Goal: Information Seeking & Learning: Learn about a topic

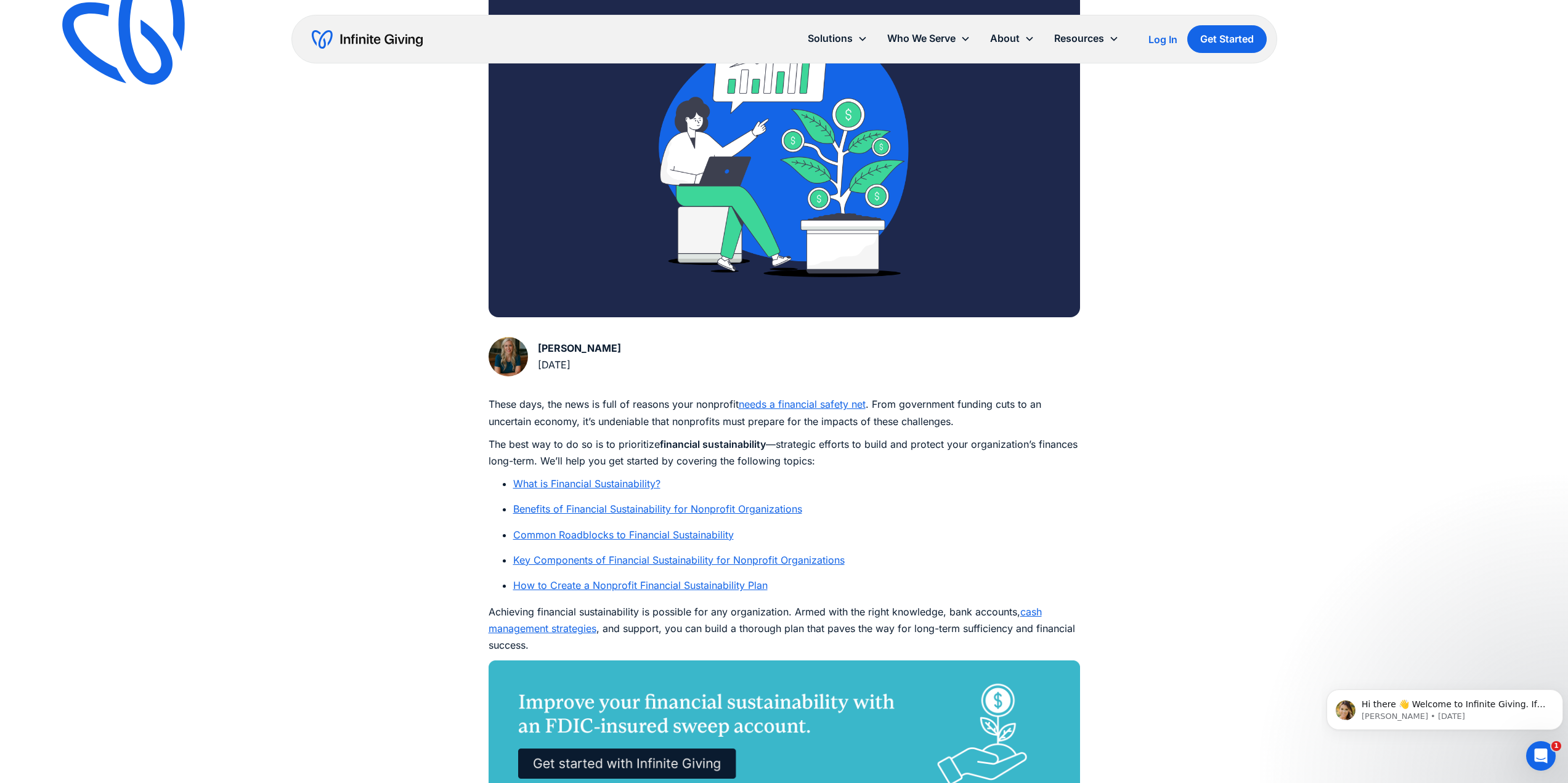
scroll to position [309, 0]
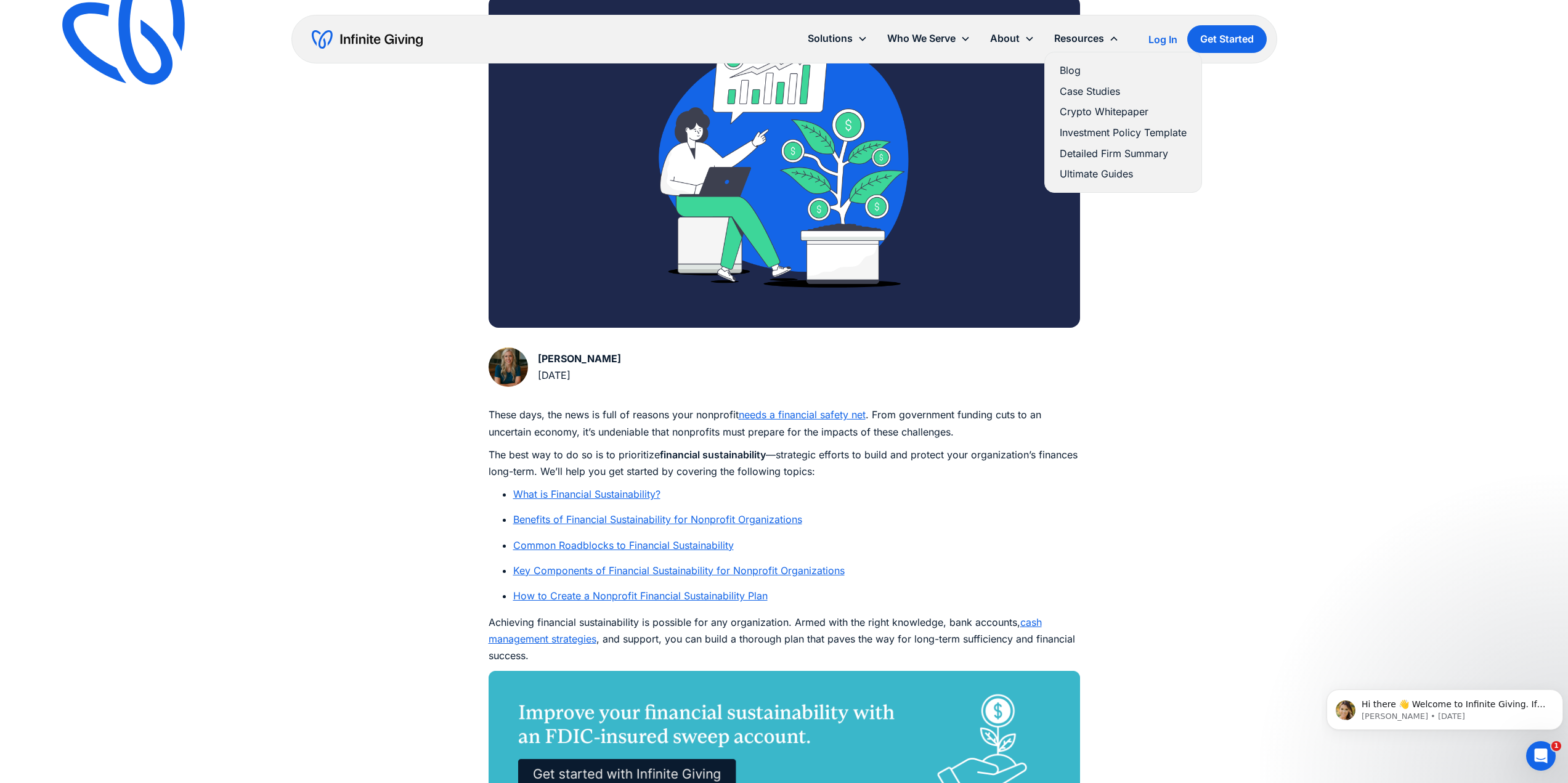
click at [1070, 75] on link "Blog" at bounding box center [1123, 70] width 127 height 17
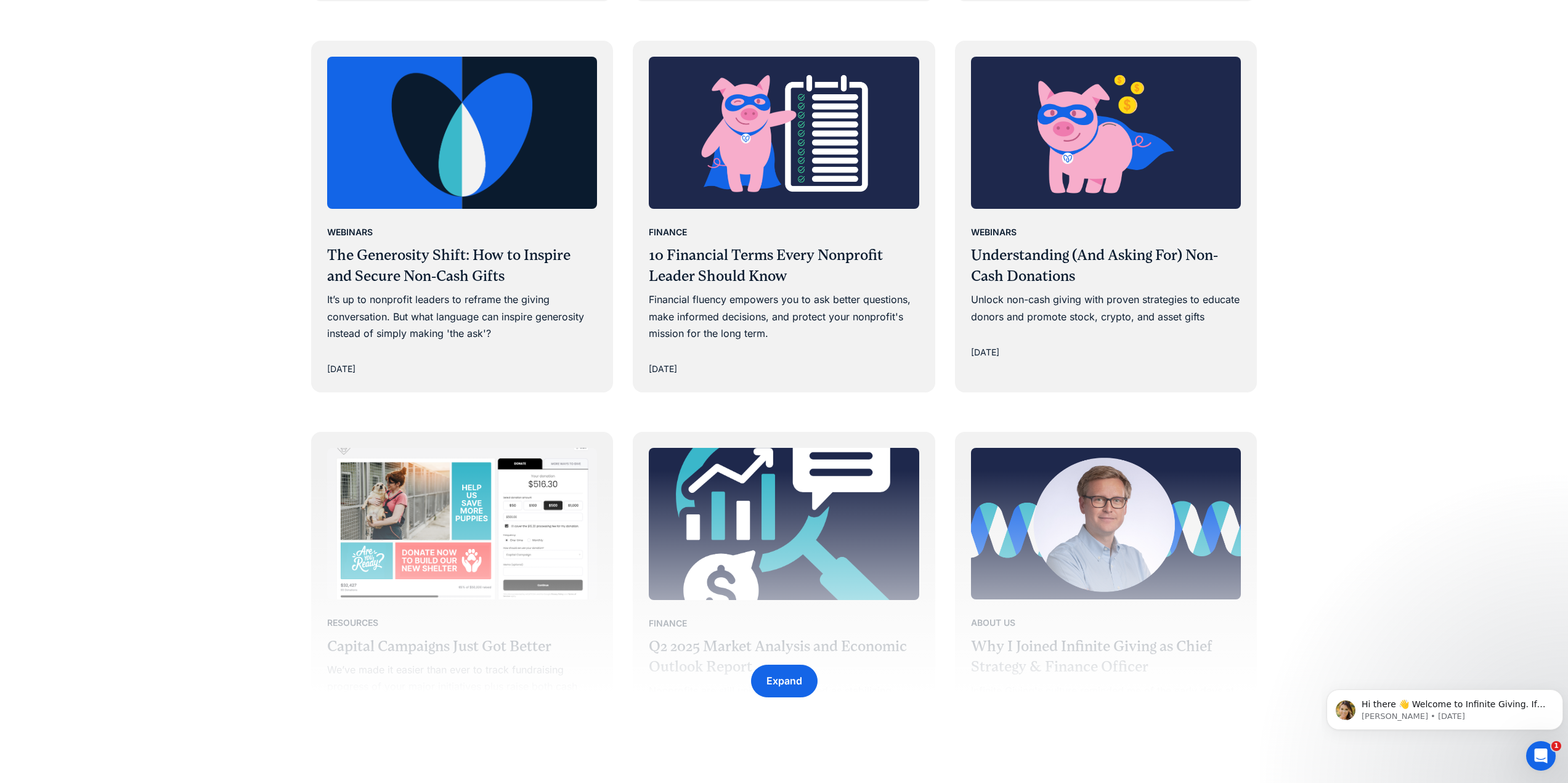
scroll to position [1542, 0]
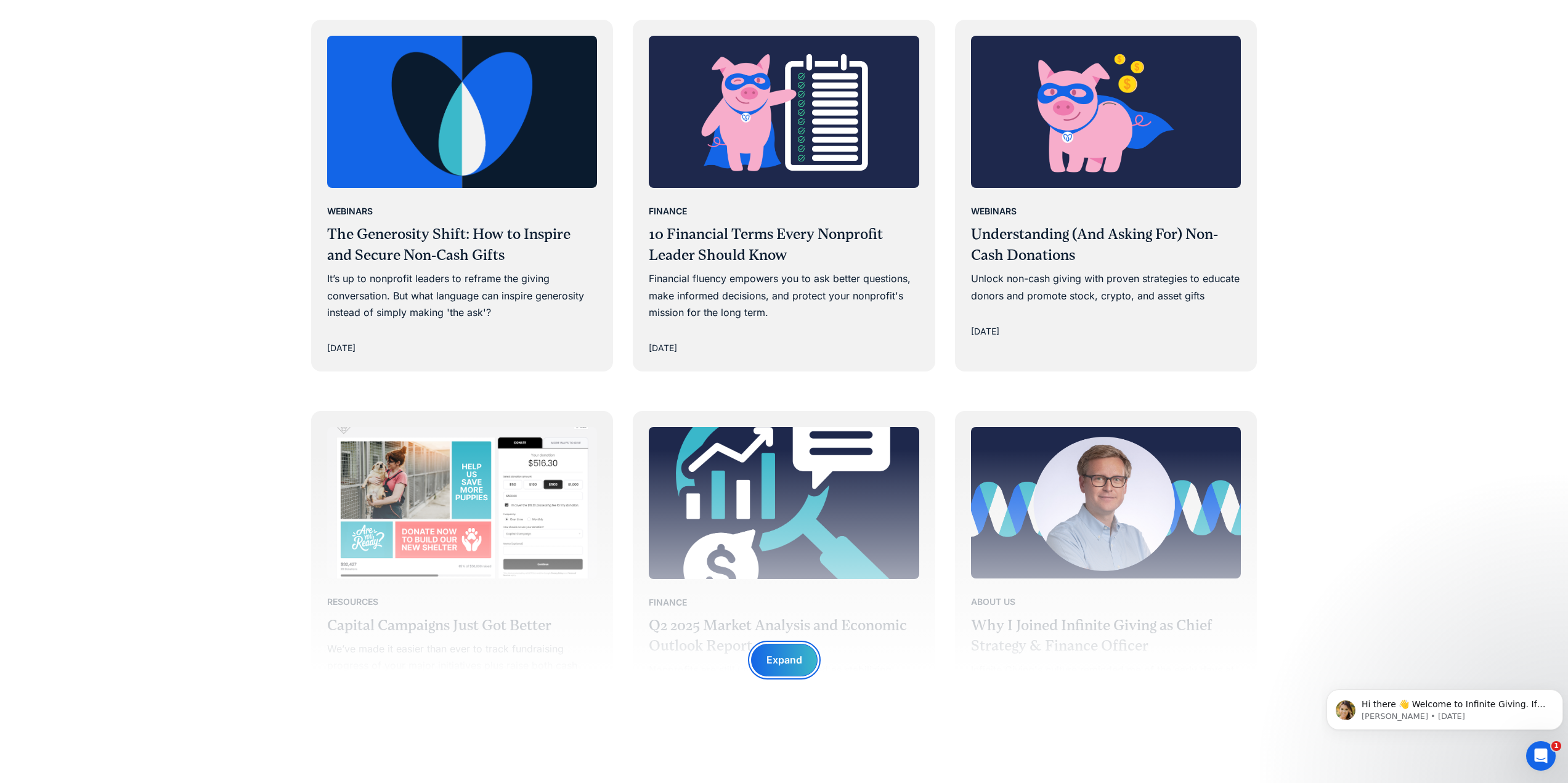
click at [785, 668] on div "Expand" at bounding box center [784, 660] width 36 height 17
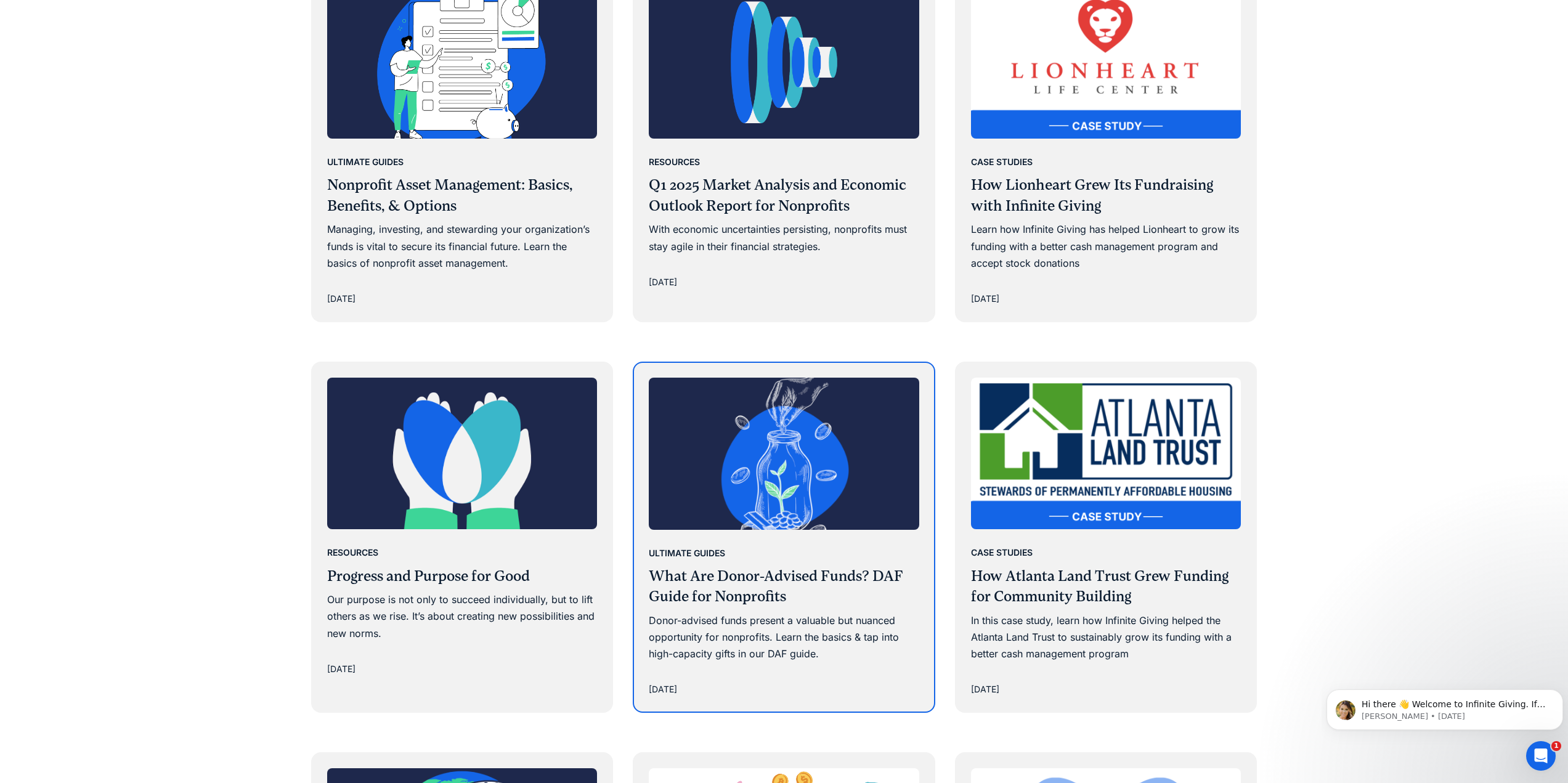
scroll to position [2836, 0]
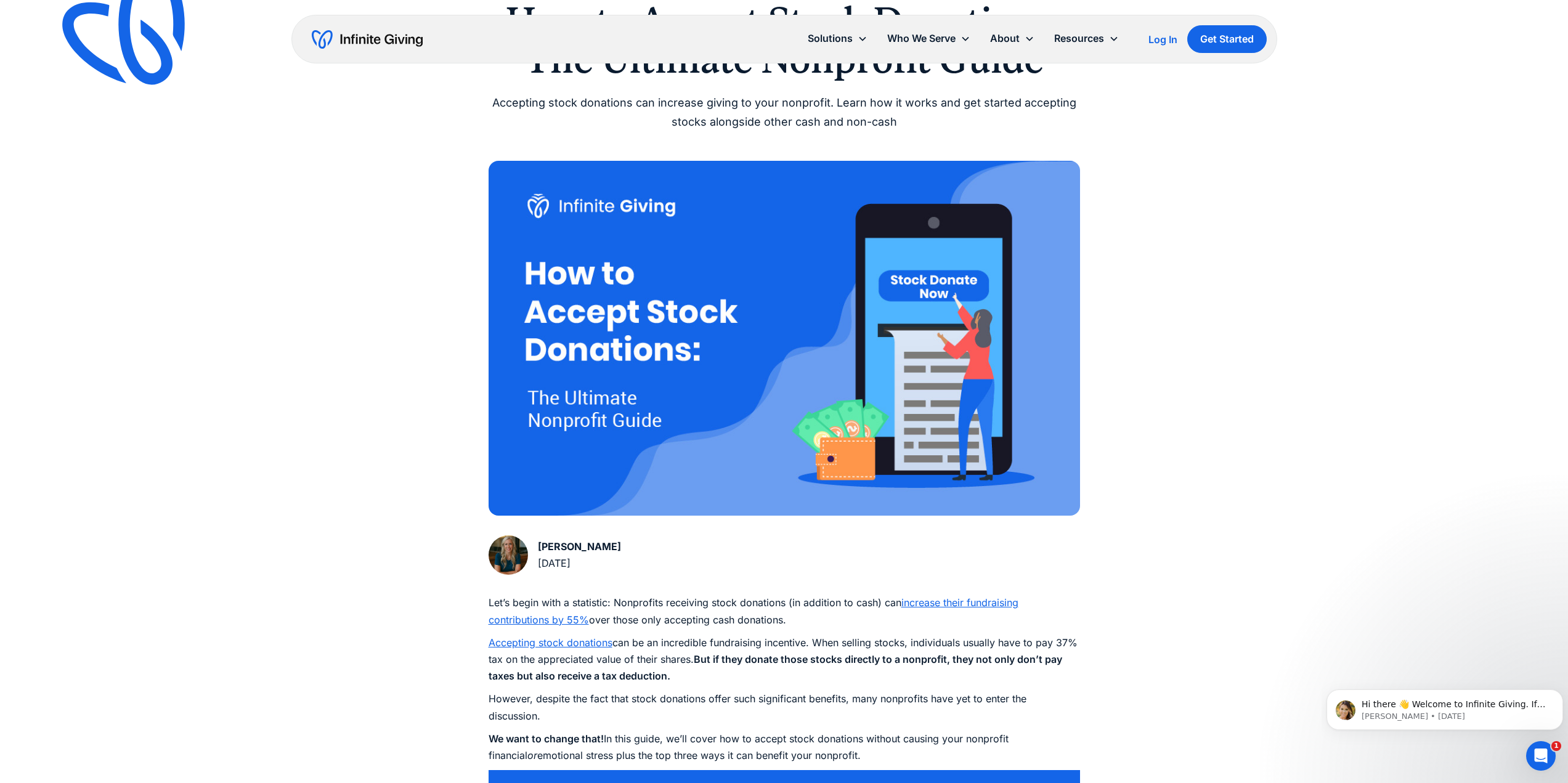
scroll to position [309, 0]
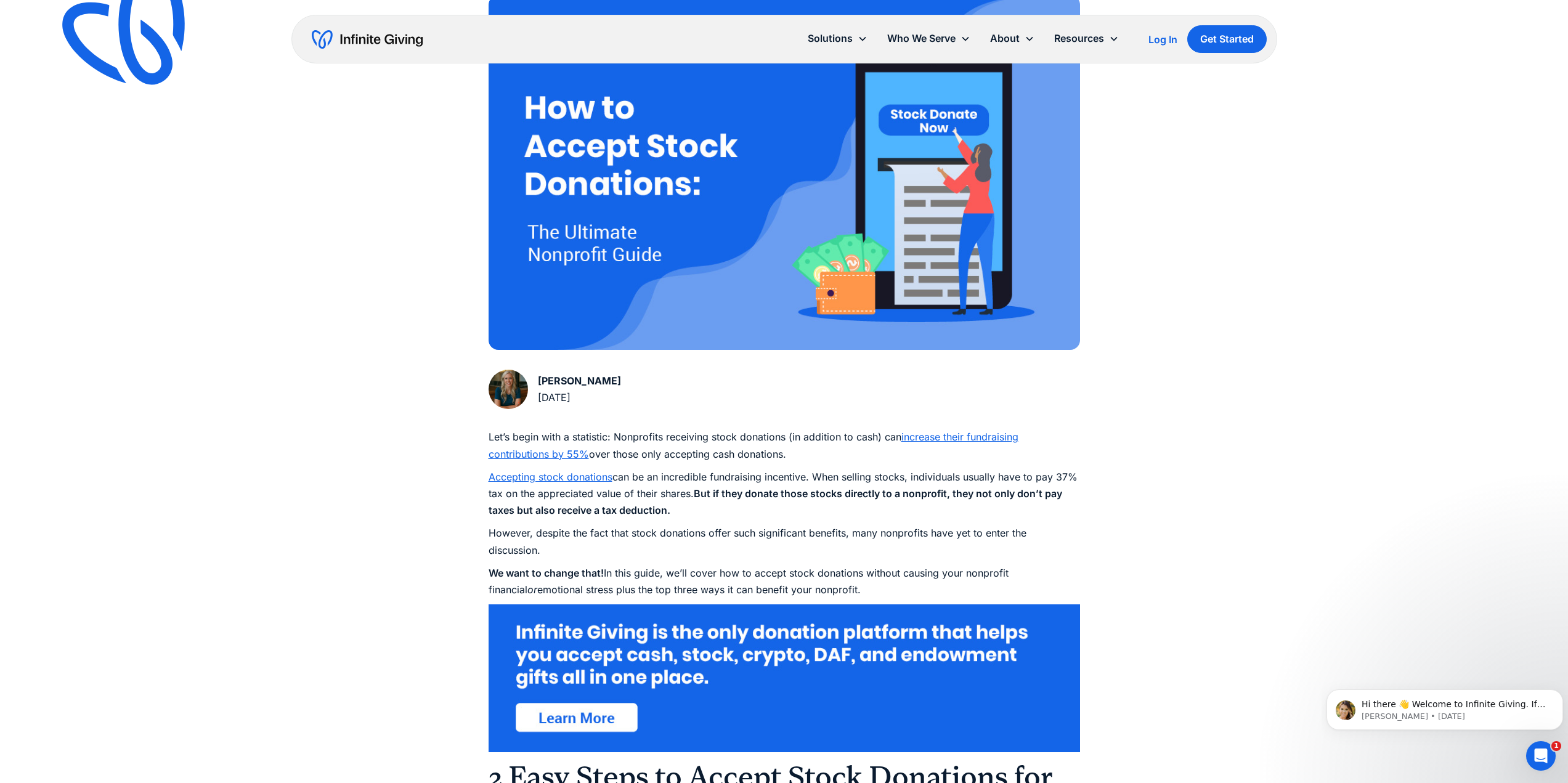
drag, startPoint x: 635, startPoint y: 401, endPoint x: 537, endPoint y: 402, distance: 98.0
click at [537, 402] on div "Karen Houghton May 10, 2023" at bounding box center [784, 392] width 591 height 45
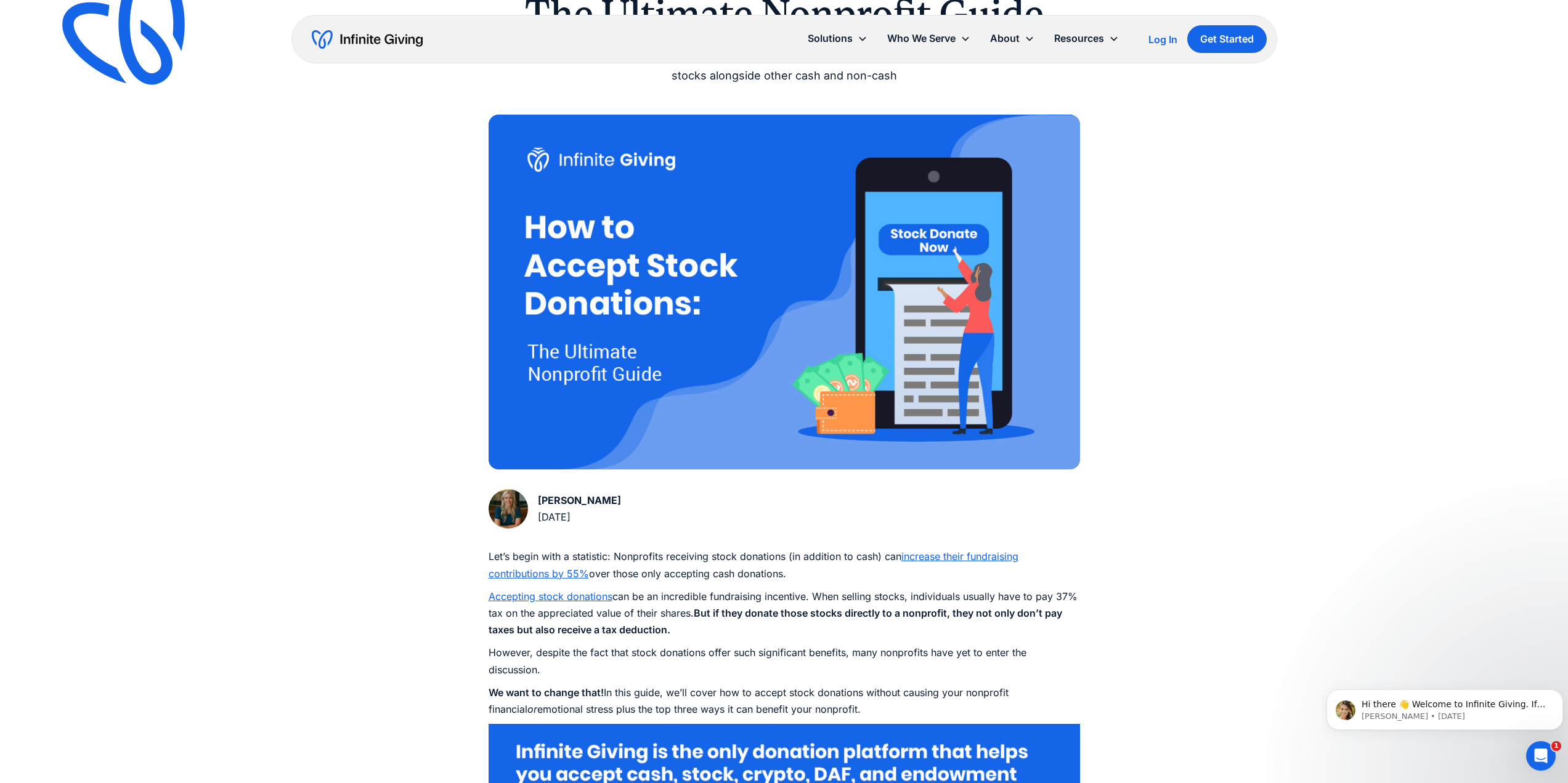
scroll to position [247, 0]
